Goal: Navigation & Orientation: Find specific page/section

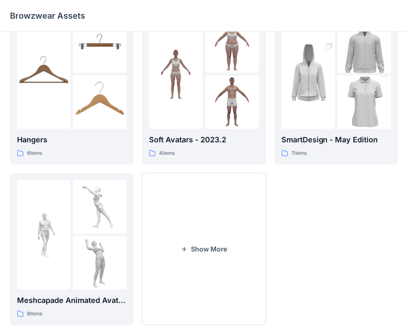
scroll to position [194, 0]
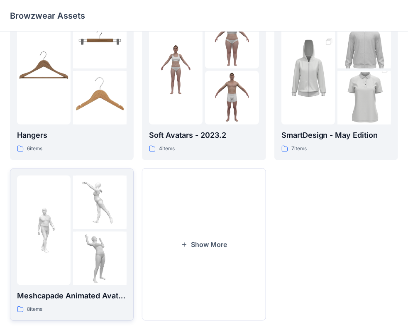
click at [54, 222] on img at bounding box center [44, 230] width 54 height 54
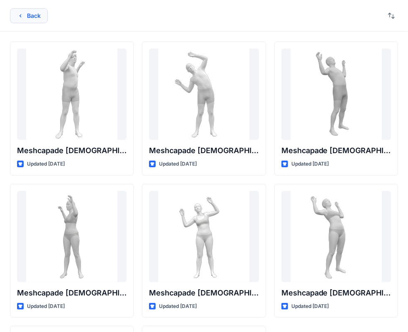
click at [22, 20] on button "Back" at bounding box center [29, 15] width 38 height 15
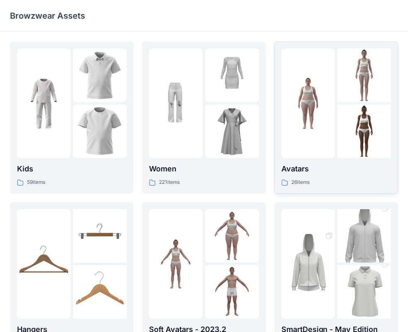
click at [362, 90] on img at bounding box center [364, 76] width 54 height 54
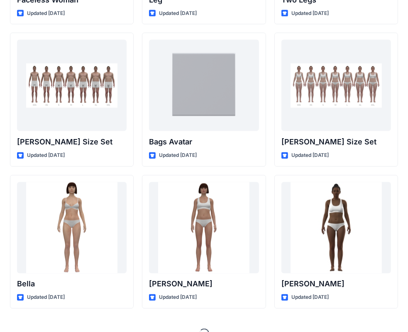
scroll to position [870, 0]
